Goal: Task Accomplishment & Management: Complete application form

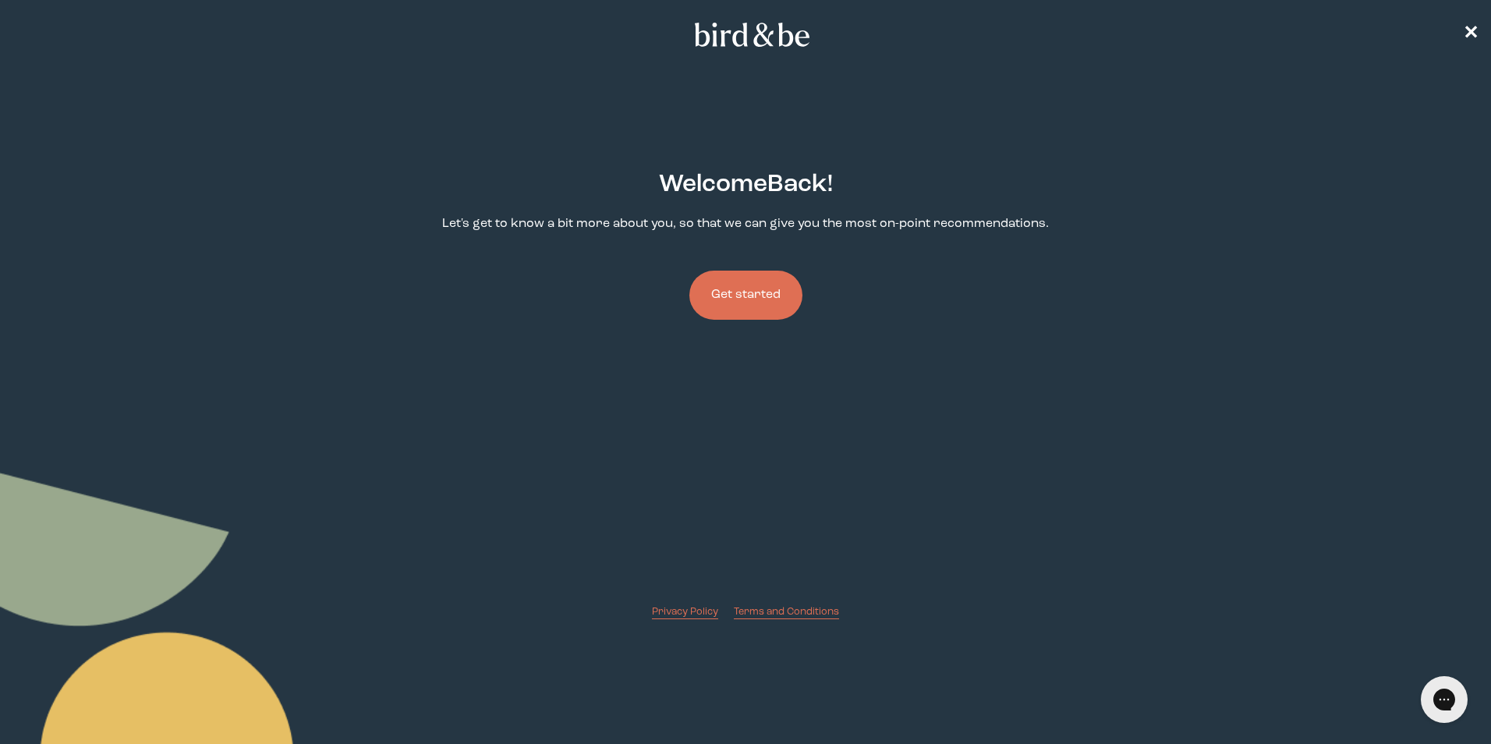
click at [762, 296] on button "Get started" at bounding box center [746, 295] width 113 height 49
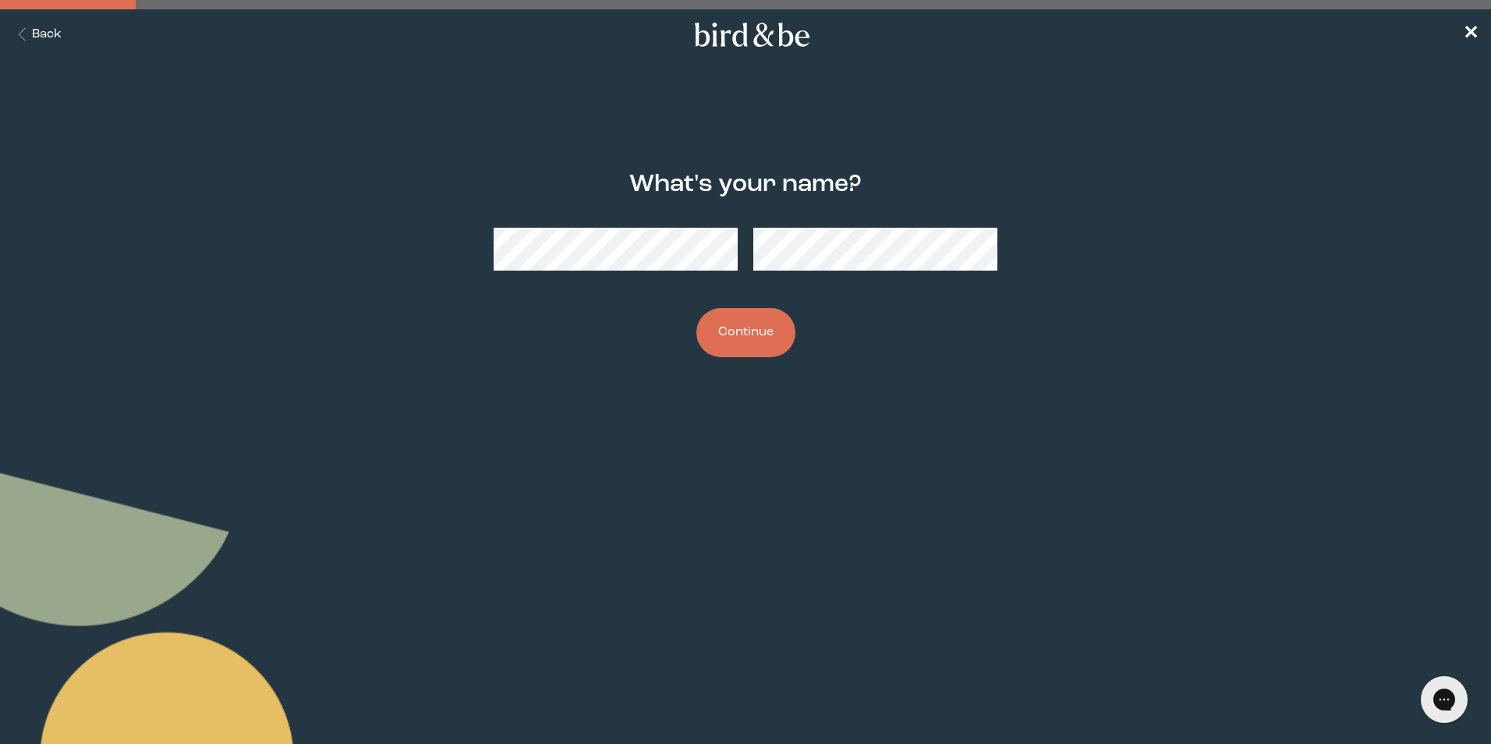
click at [721, 333] on button "Continue" at bounding box center [746, 332] width 99 height 49
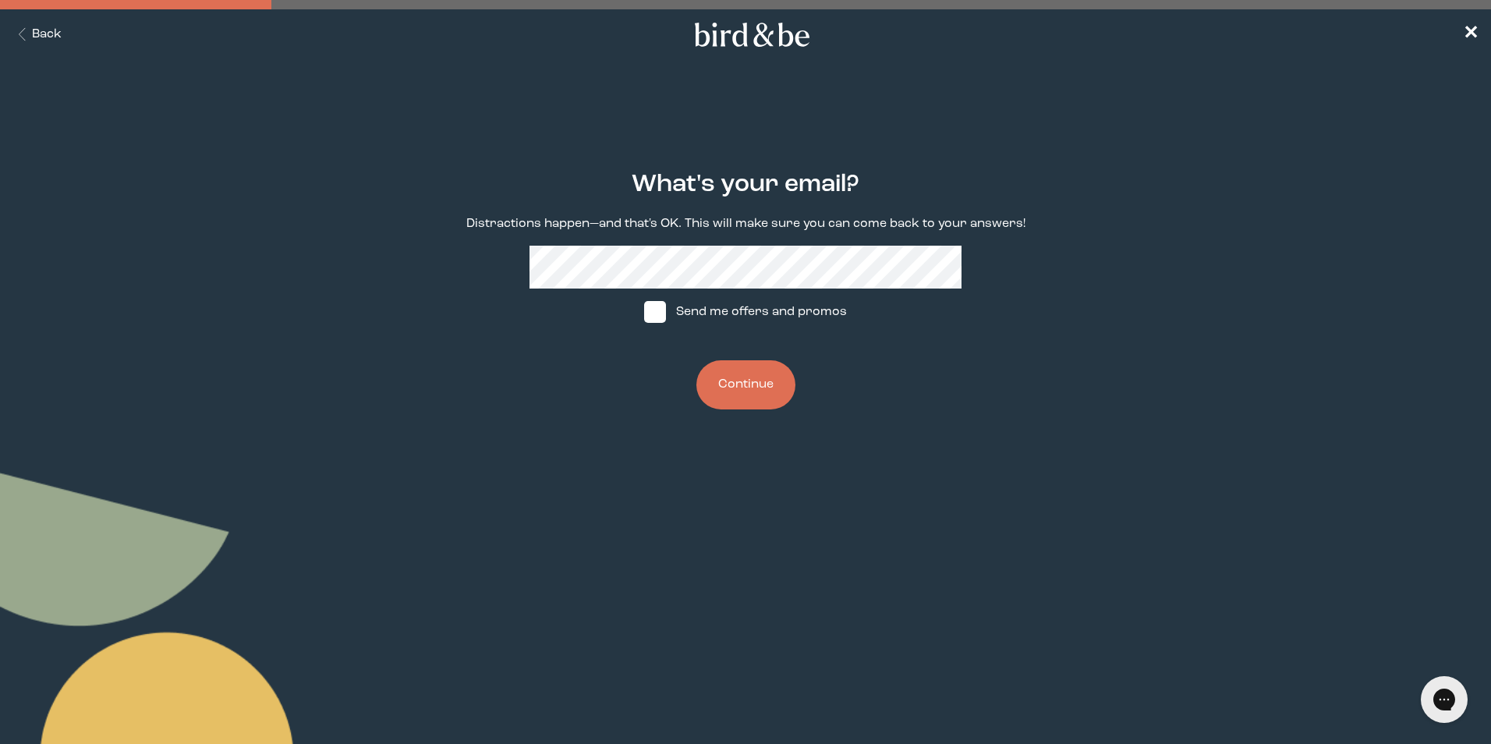
click at [665, 319] on span at bounding box center [655, 312] width 22 height 22
click at [644, 313] on input "Send me offers and promos" at bounding box center [644, 312] width 1 height 1
checkbox input "true"
click at [743, 395] on button "Continue" at bounding box center [746, 384] width 99 height 49
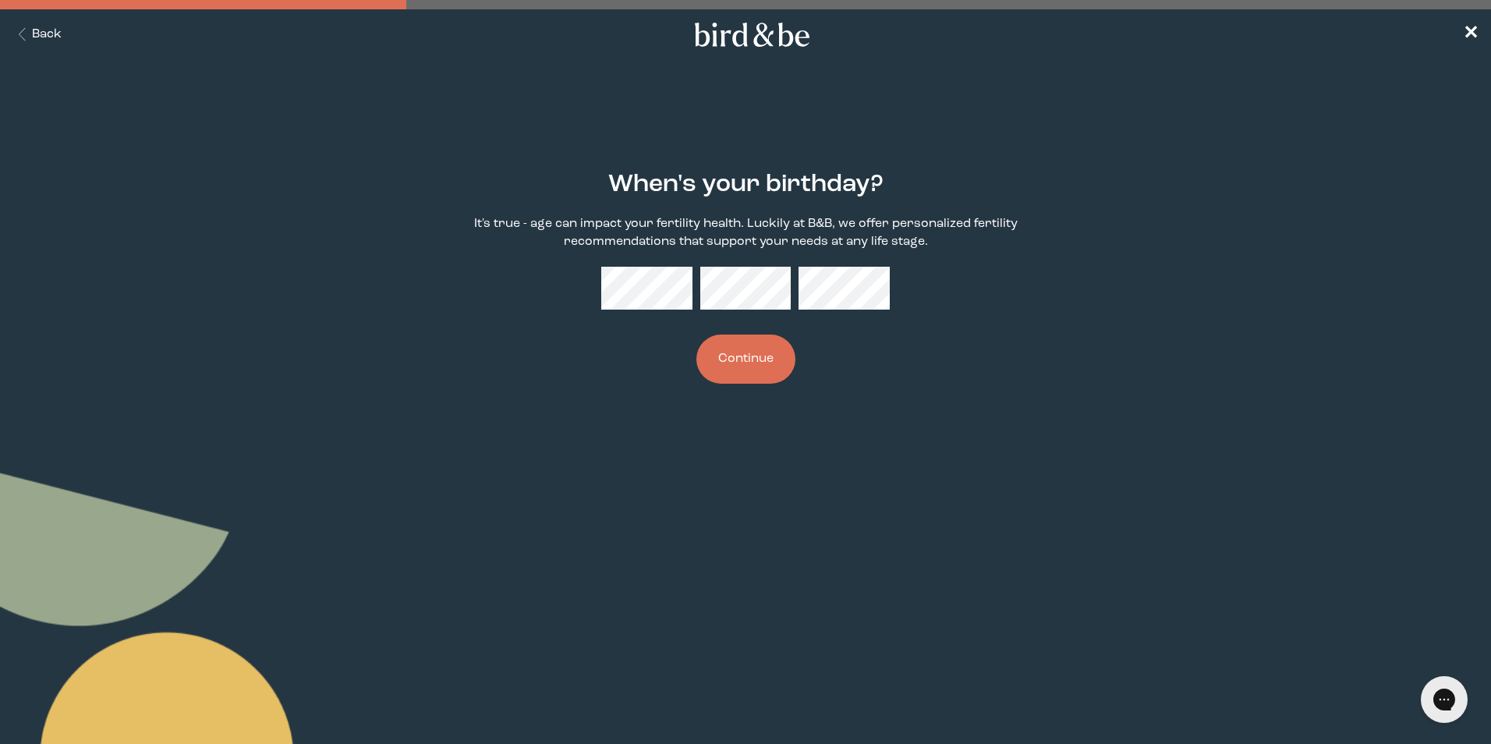
click at [728, 349] on button "Continue" at bounding box center [746, 359] width 99 height 49
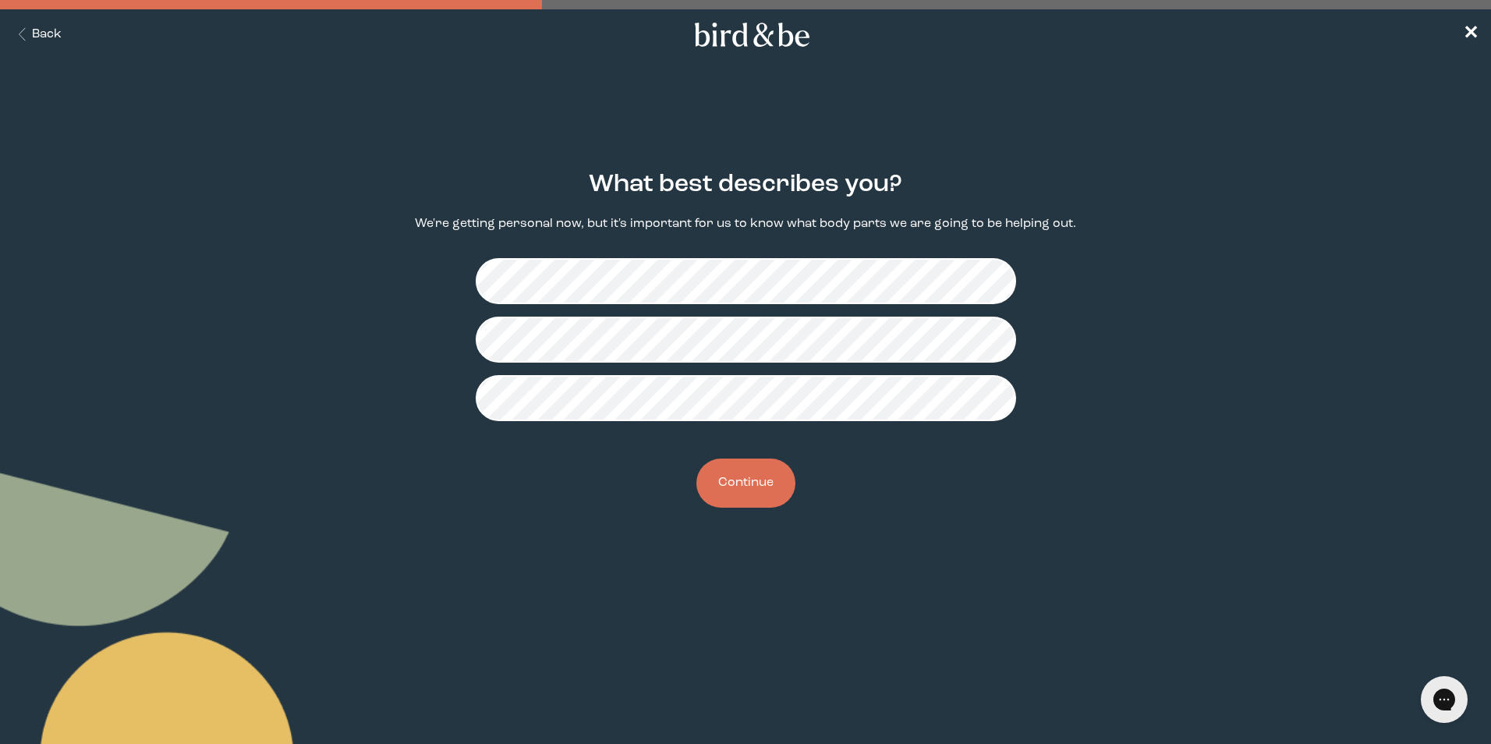
click at [746, 477] on button "Continue" at bounding box center [746, 483] width 99 height 49
click at [736, 482] on button "Continue" at bounding box center [746, 483] width 99 height 49
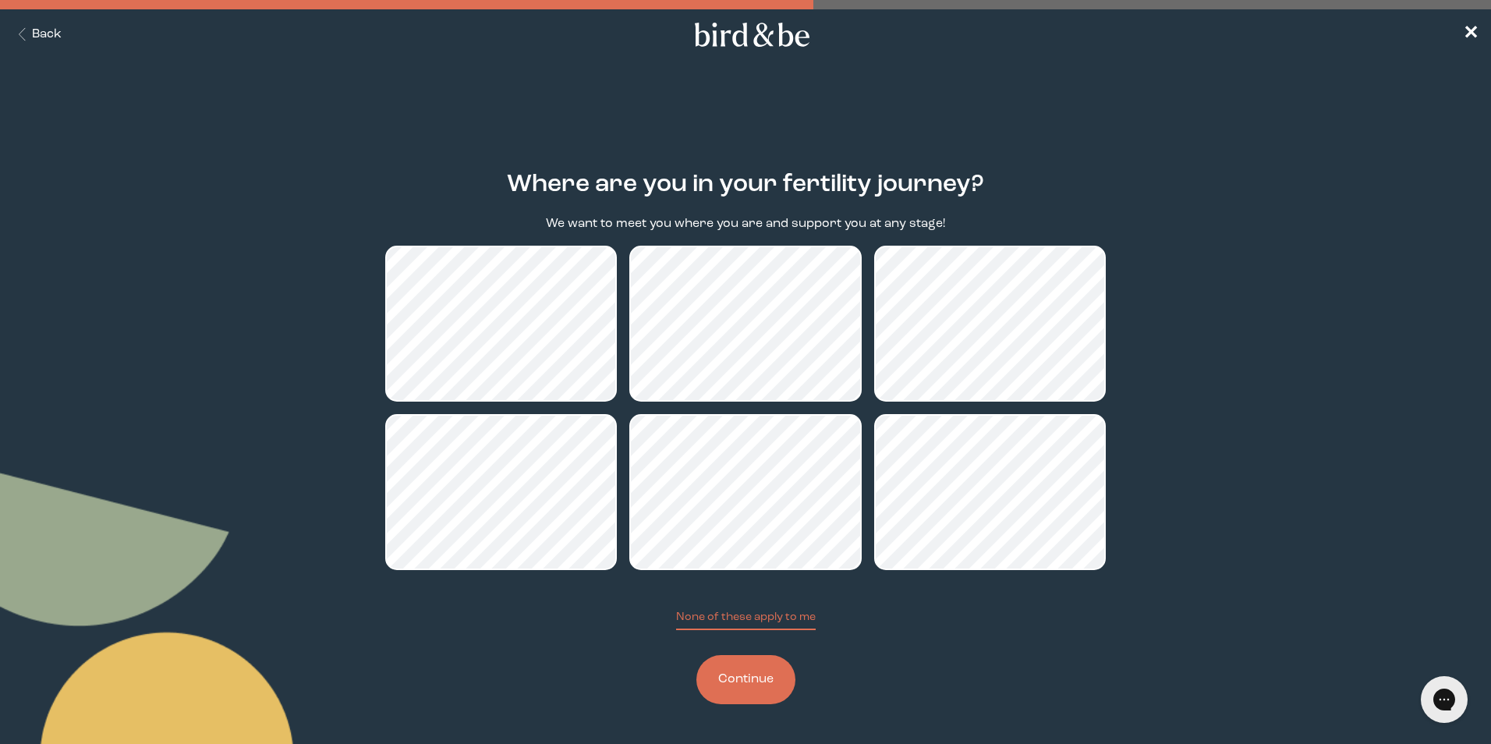
click at [736, 673] on button "Continue" at bounding box center [746, 679] width 99 height 49
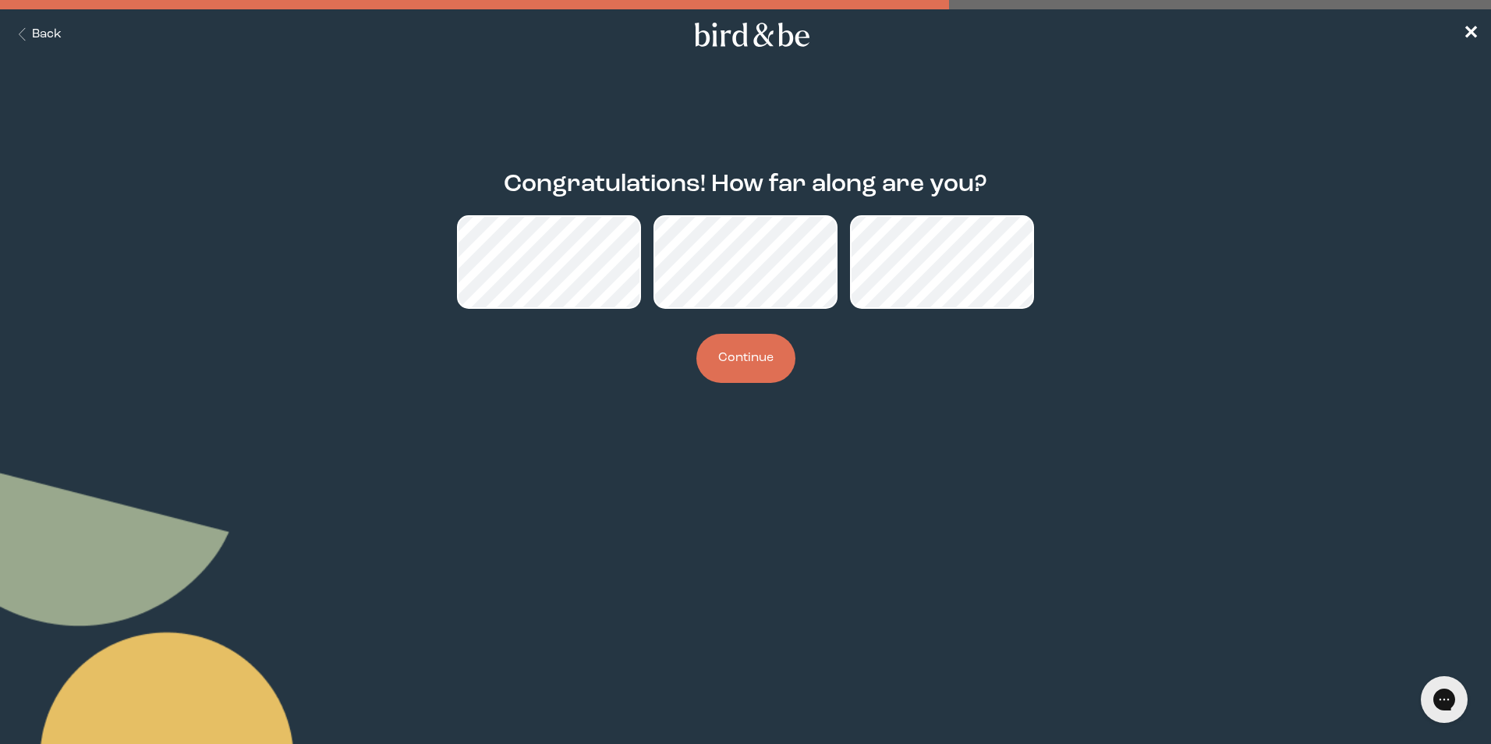
click at [751, 342] on button "Continue" at bounding box center [746, 358] width 99 height 49
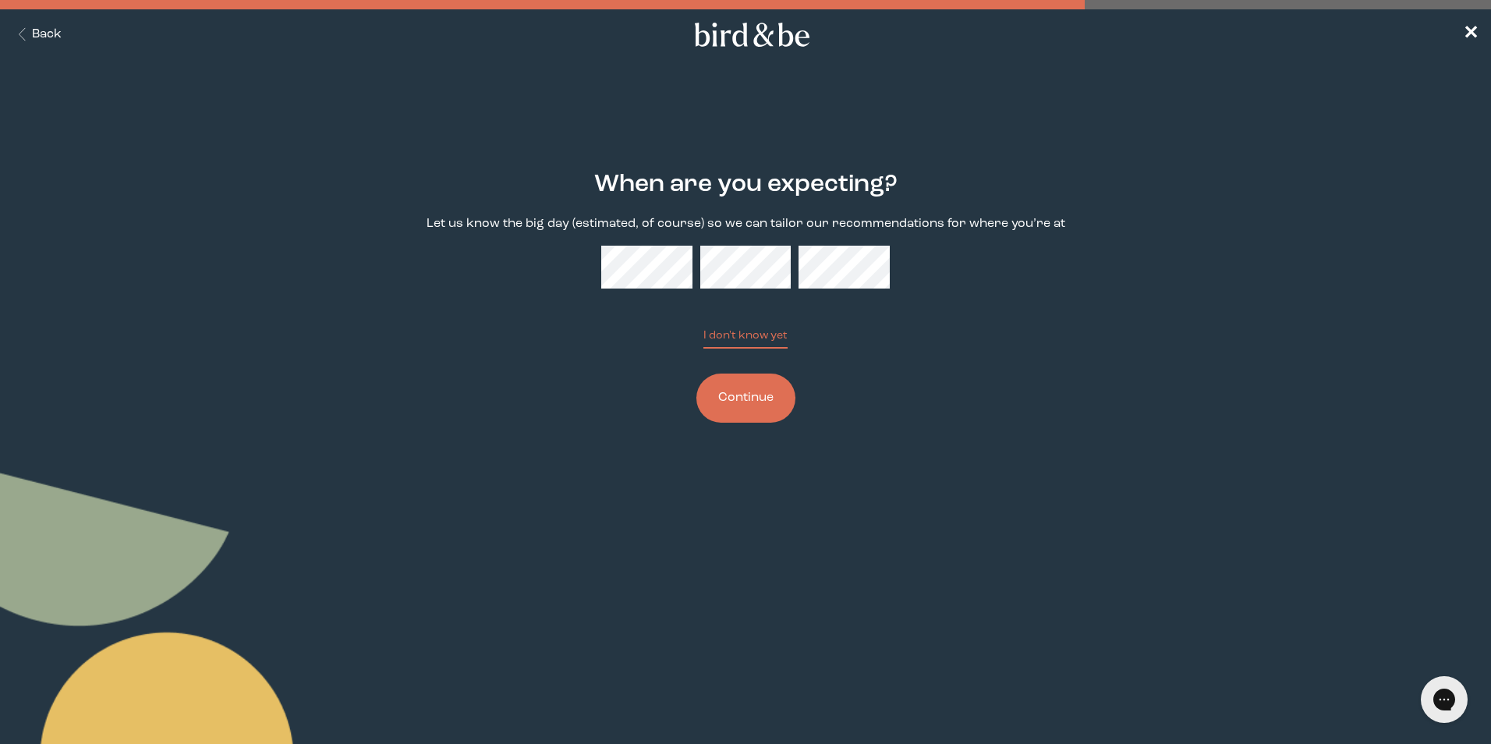
drag, startPoint x: 723, startPoint y: 333, endPoint x: 551, endPoint y: 335, distance: 172.4
click at [551, 335] on div "When are you expecting? Let us know the big day (estimated, of course) so we ca…" at bounding box center [745, 298] width 721 height 302
click at [704, 328] on button "I don't know yet" at bounding box center [746, 338] width 84 height 21
click at [750, 387] on button "Continue" at bounding box center [746, 398] width 99 height 49
click at [733, 380] on button "Continue" at bounding box center [746, 398] width 99 height 49
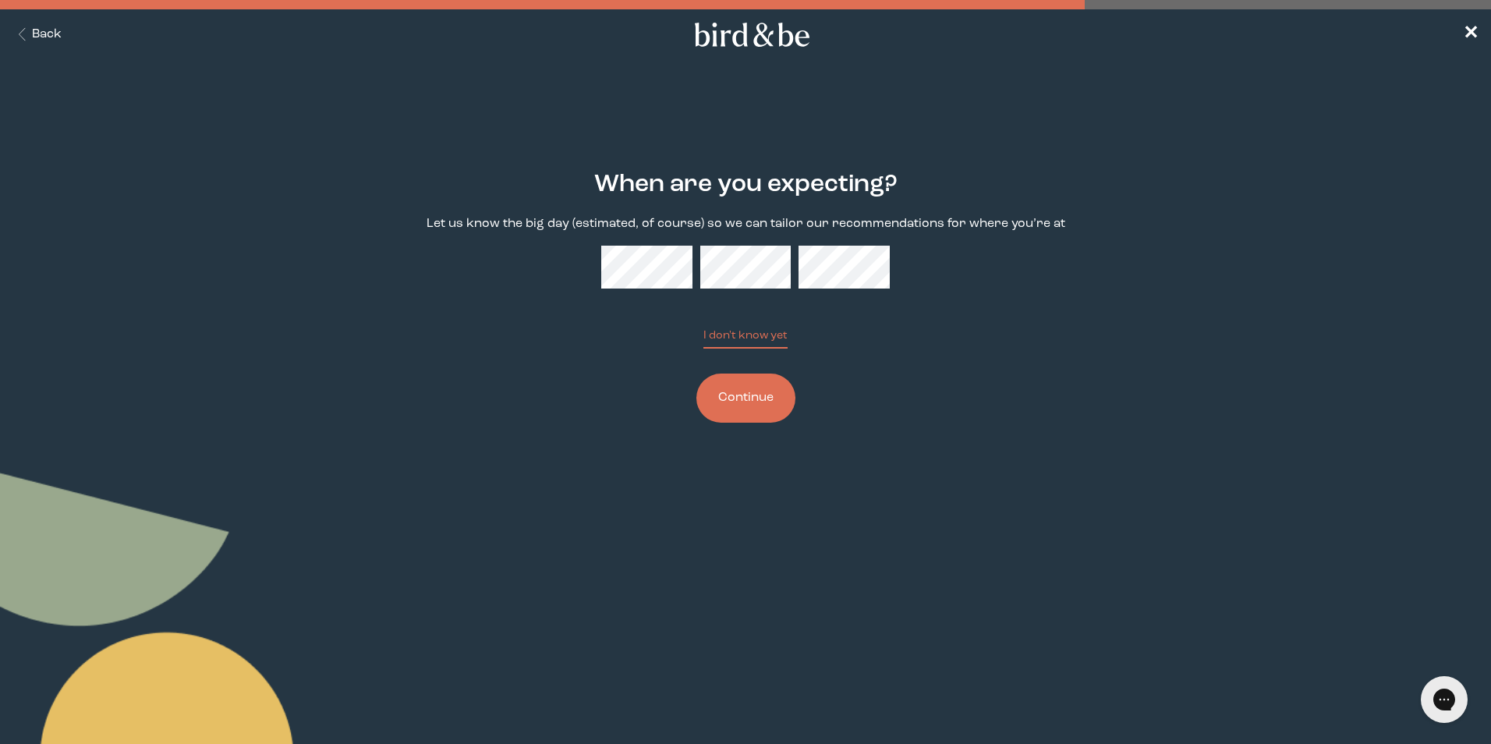
click at [731, 392] on button "Continue" at bounding box center [746, 398] width 99 height 49
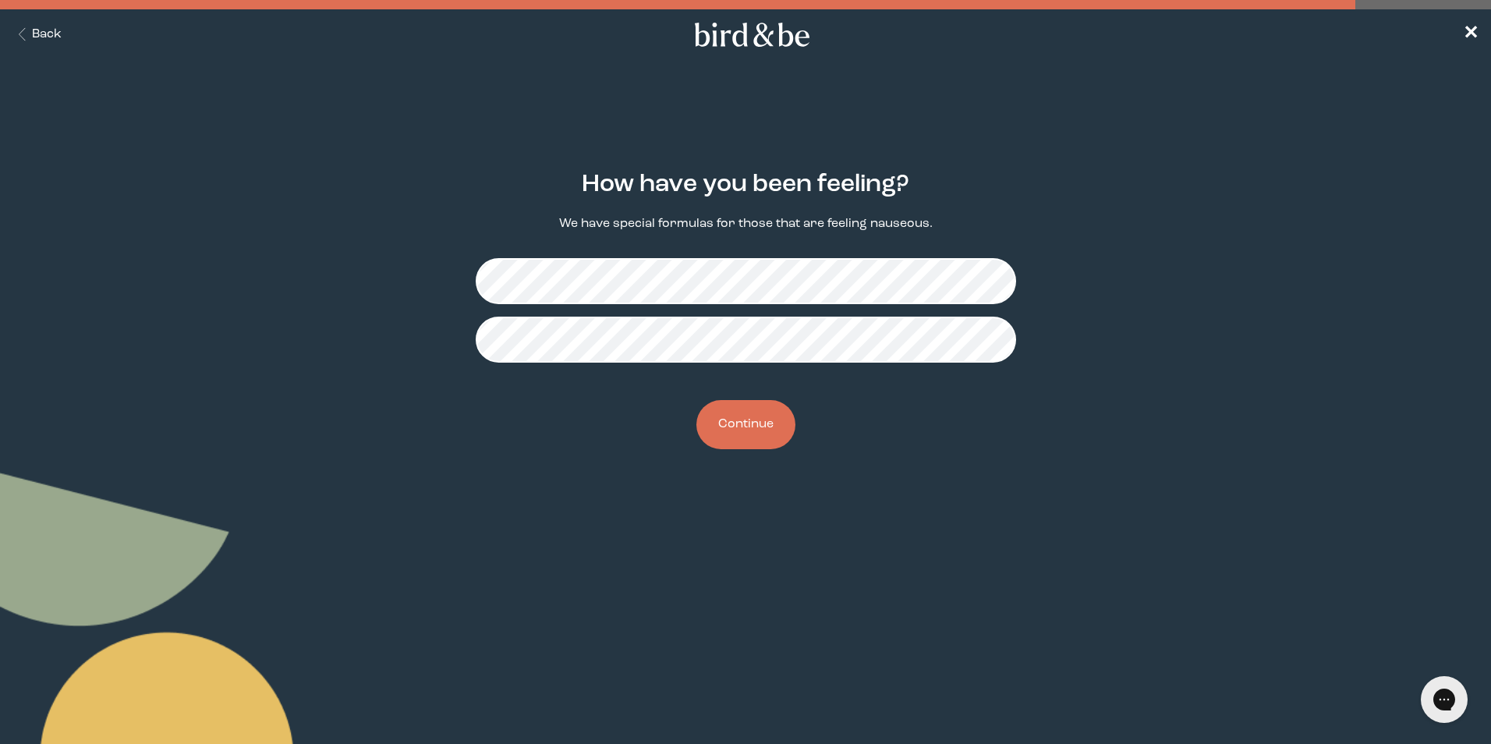
click at [739, 413] on button "Continue" at bounding box center [746, 424] width 99 height 49
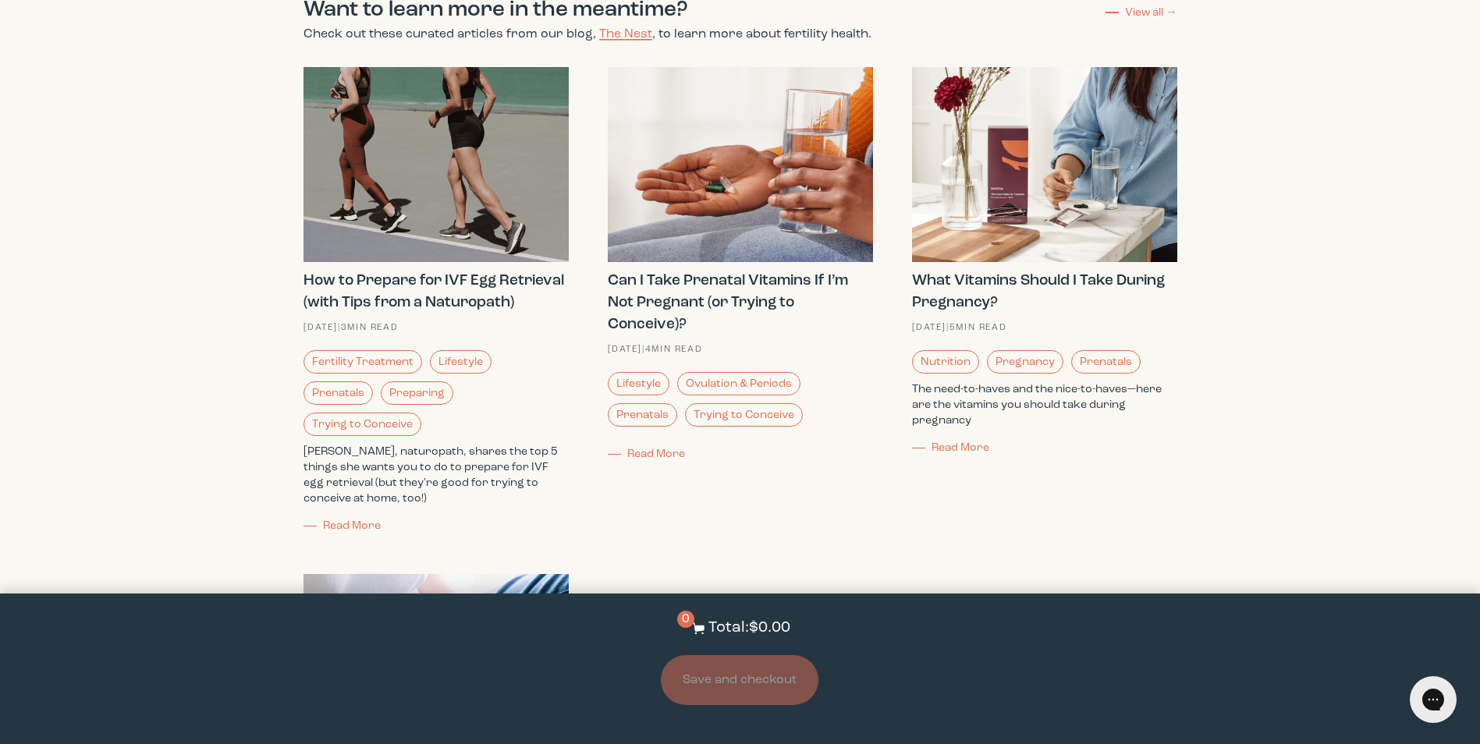
scroll to position [1560, 0]
